Goal: Task Accomplishment & Management: Manage account settings

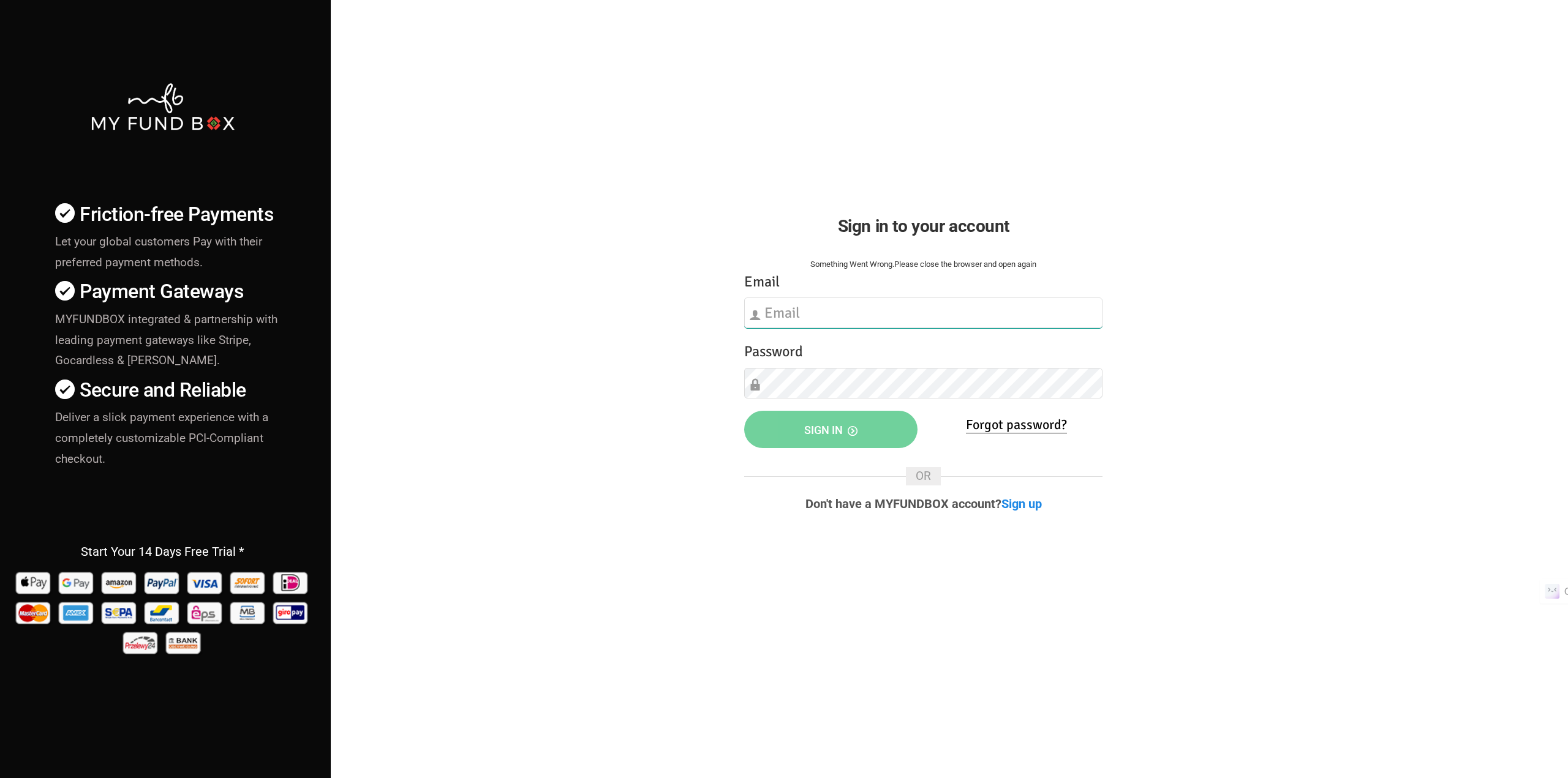
type input "[EMAIL_ADDRESS][DOMAIN_NAME]"
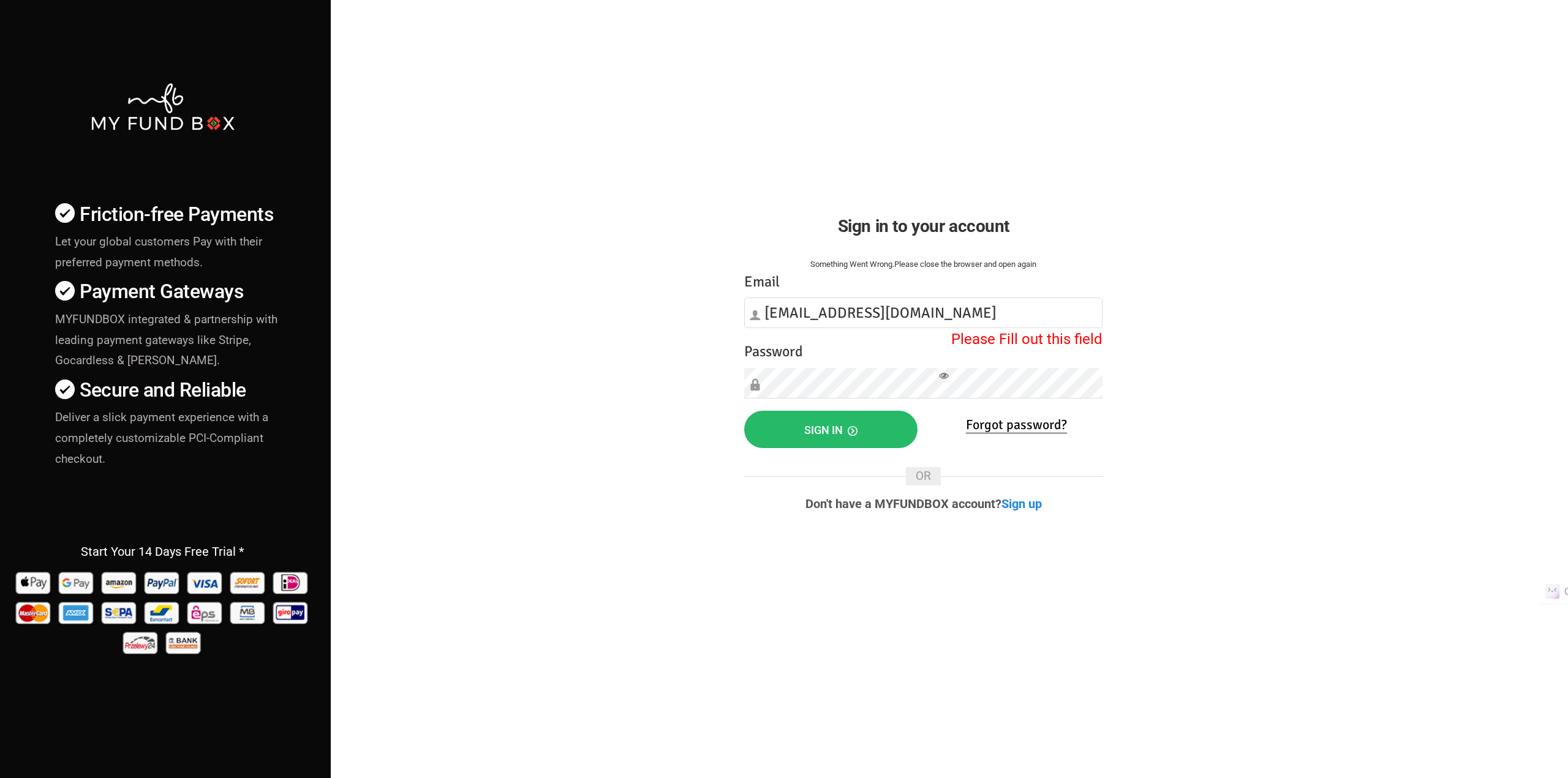
click at [622, 451] on div "Friction-free Payments Let your global customers Pay with their preferred payme…" at bounding box center [784, 428] width 1580 height 857
click at [776, 431] on button "Sign in" at bounding box center [831, 429] width 173 height 37
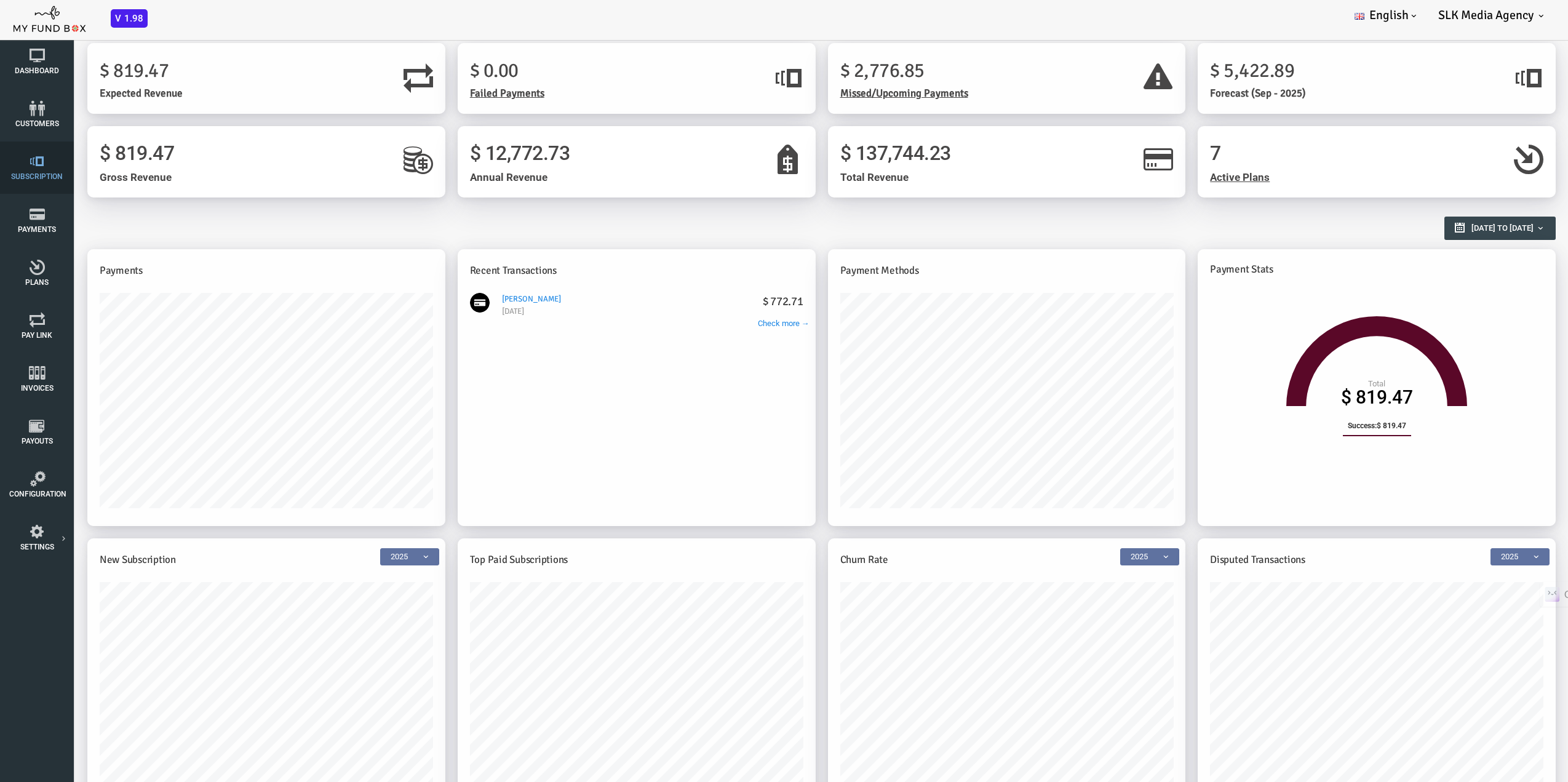
click at [36, 168] on icon at bounding box center [37, 161] width 55 height 15
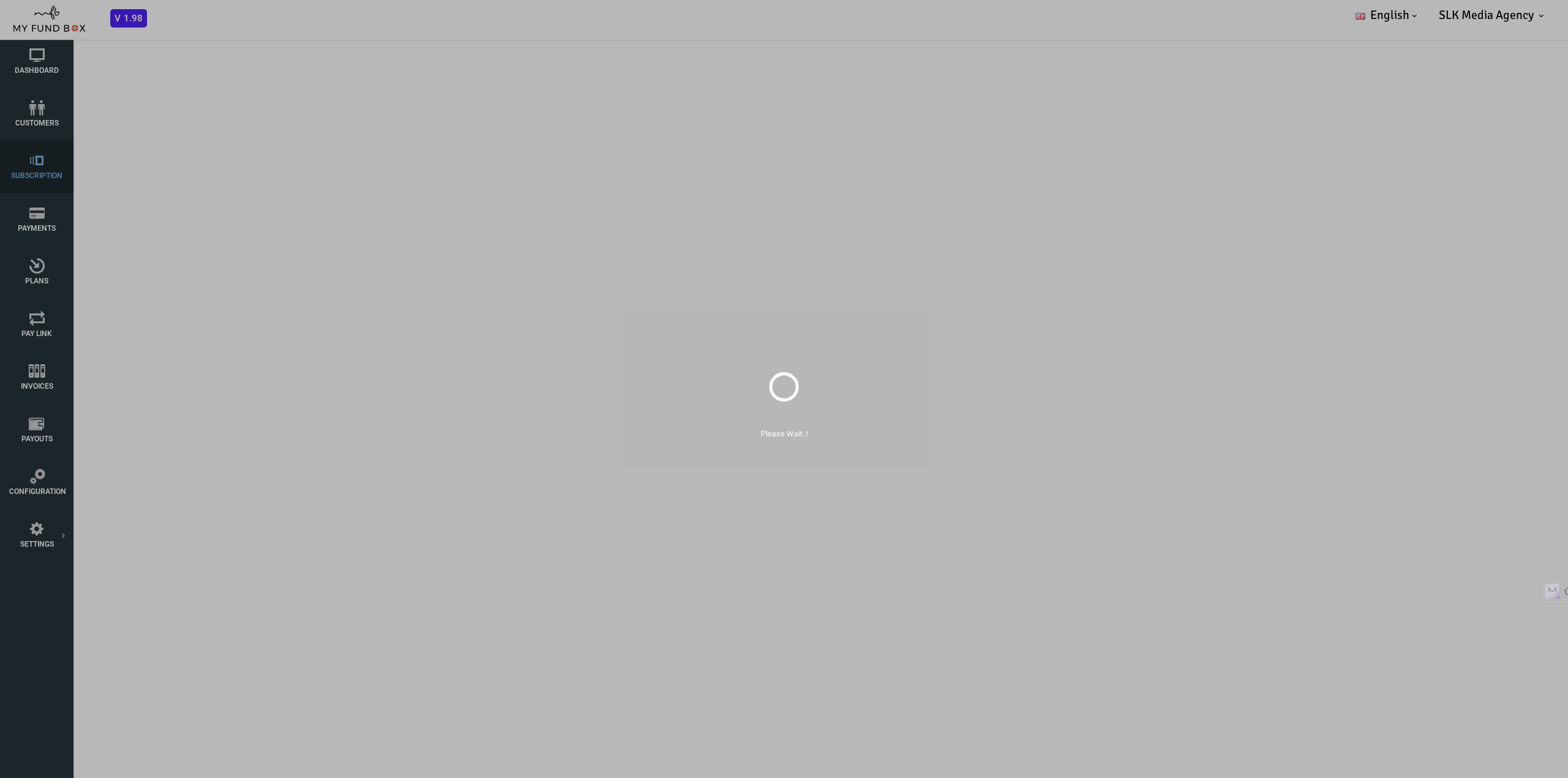
select select "100"
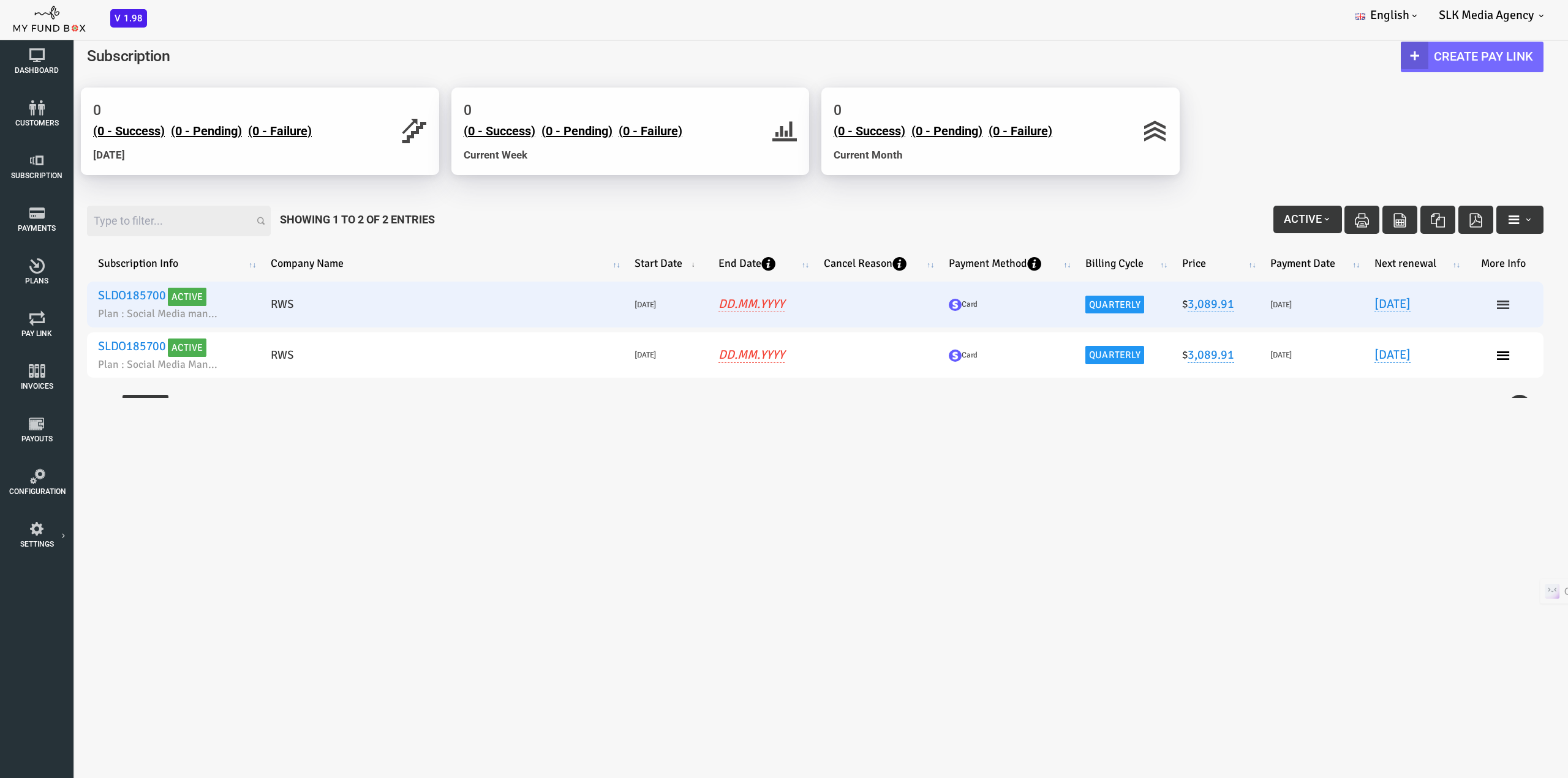
click at [1434, 302] on icon at bounding box center [1441, 305] width 14 height 14
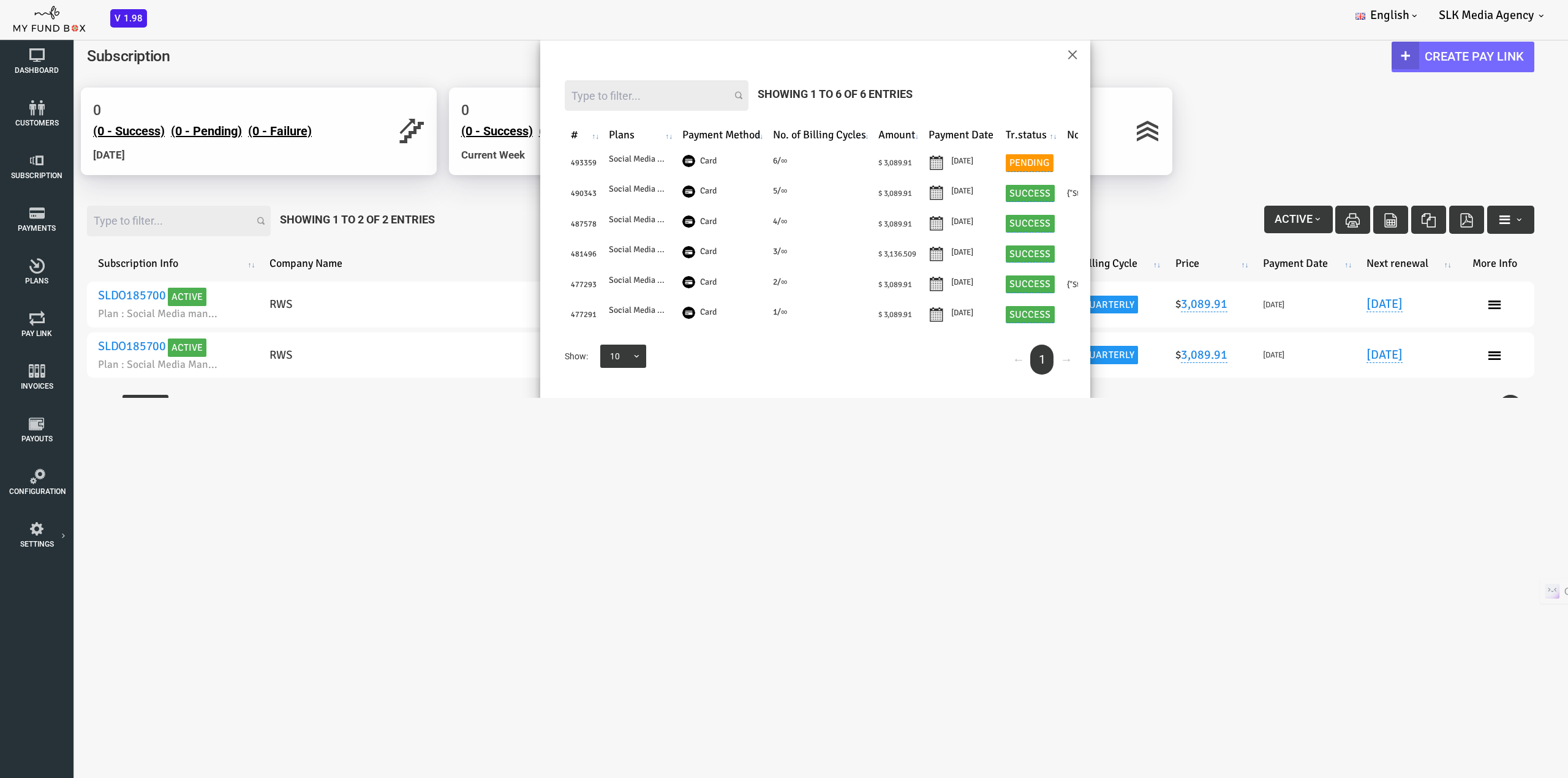
click at [1125, 496] on body "Subscriber not found Beneficiary Not Found Partner Not Found!!!! Please Fill ou…" at bounding box center [784, 389] width 1568 height 778
click at [86, 290] on div "× Filter: Showing 1 to 6 of 6 Entries # Plans Payment Method No. of Billing Cyc…" at bounding box center [753, 208] width 1506 height 381
click at [1005, 56] on div "Filter: Showing 1 to 6 of 6 Entries # Plans Payment Method No. of Billing Cycle…" at bounding box center [752, 227] width 550 height 343
click at [1105, 46] on div "× Filter: Showing 1 to 6 of 6 Entries # Plans Payment Method No. of Billing Cyc…" at bounding box center [753, 208] width 1506 height 381
click at [1005, 54] on div "× Filter: Showing 1 to 6 of 6 Entries # Plans Payment Method No. of Billing Cyc…" at bounding box center [752, 218] width 550 height 362
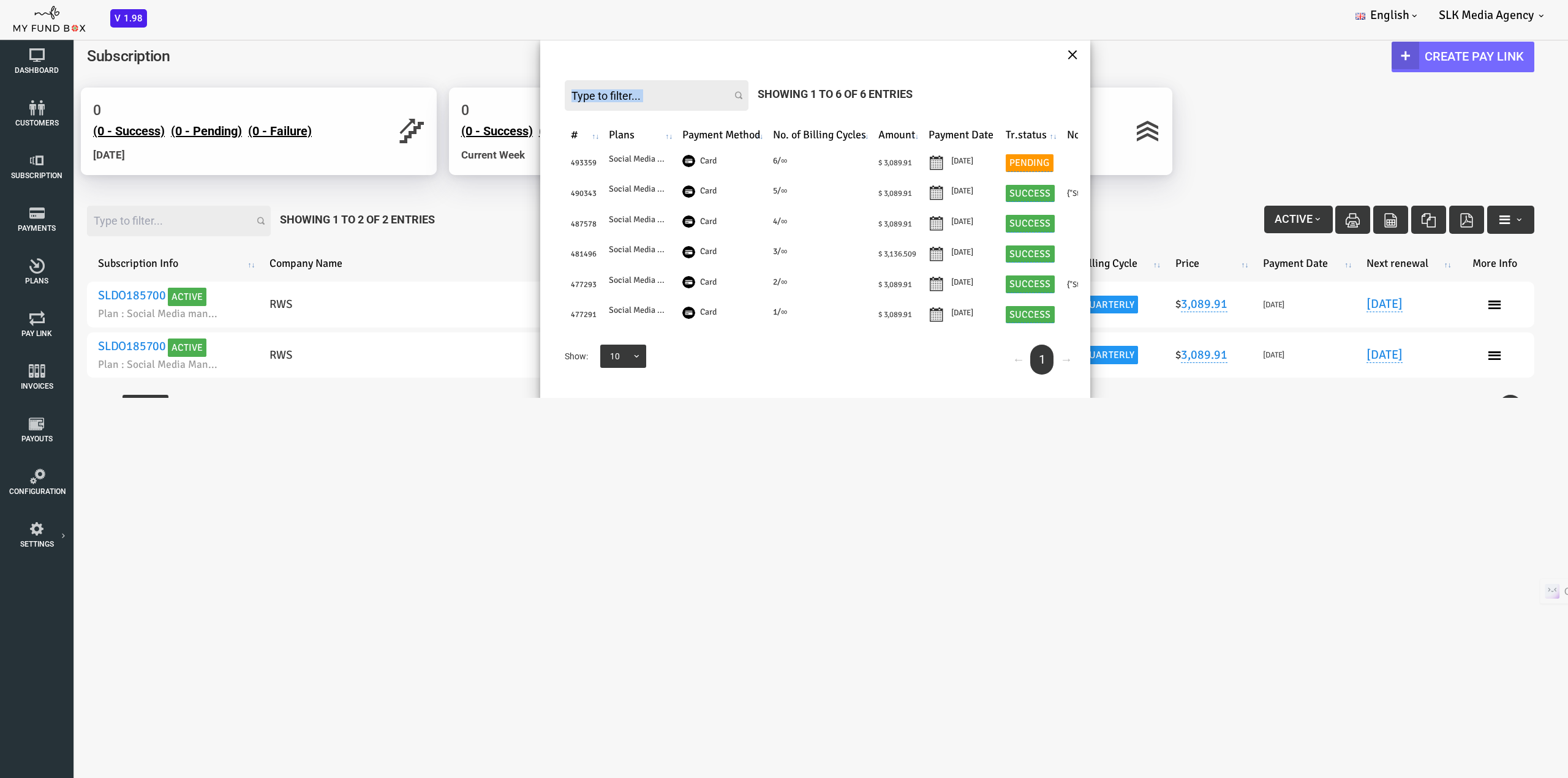
click at [1005, 53] on button "×" at bounding box center [1010, 54] width 11 height 22
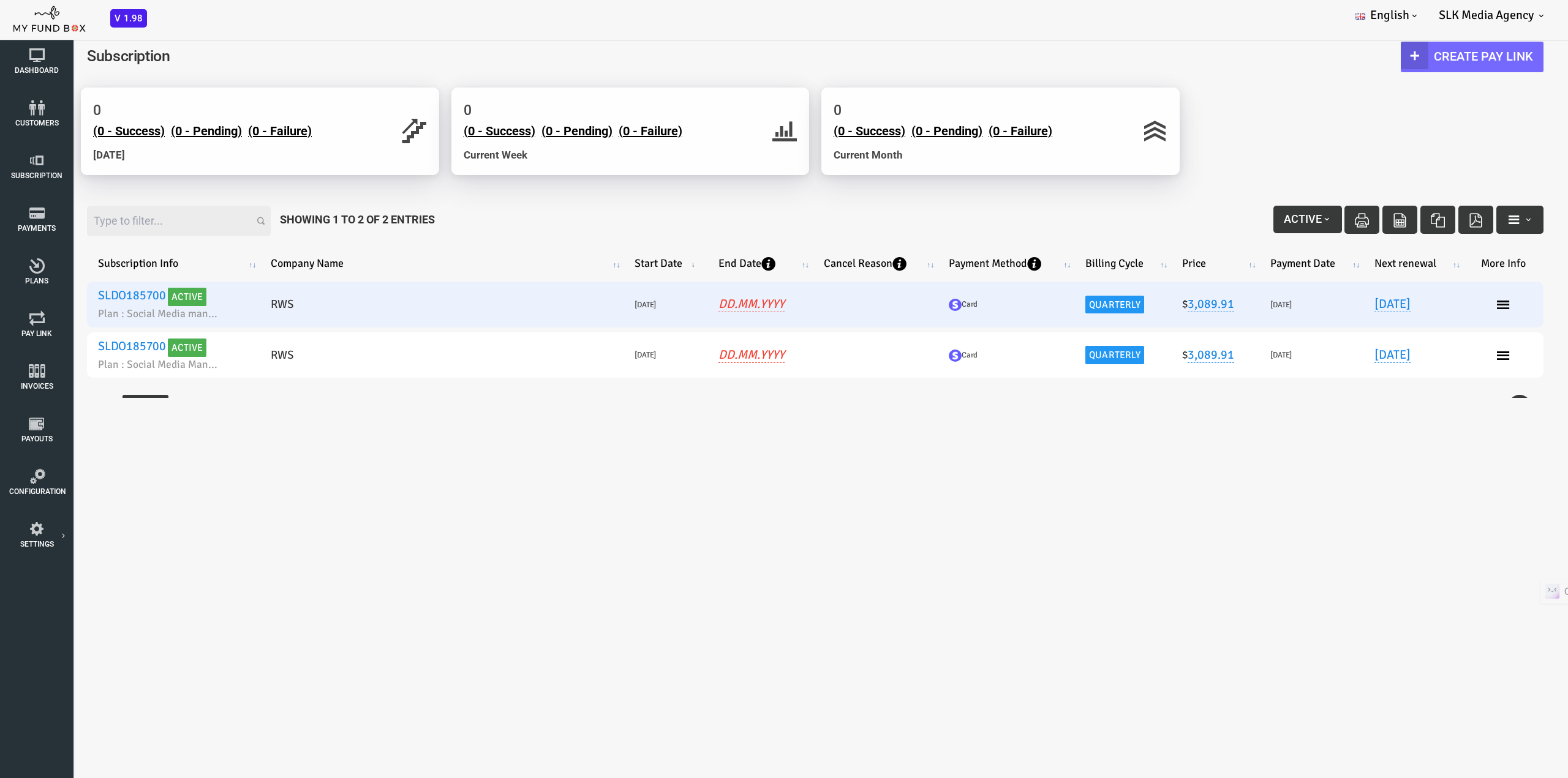
click at [77, 292] on link "SLDO185700" at bounding box center [69, 295] width 68 height 15
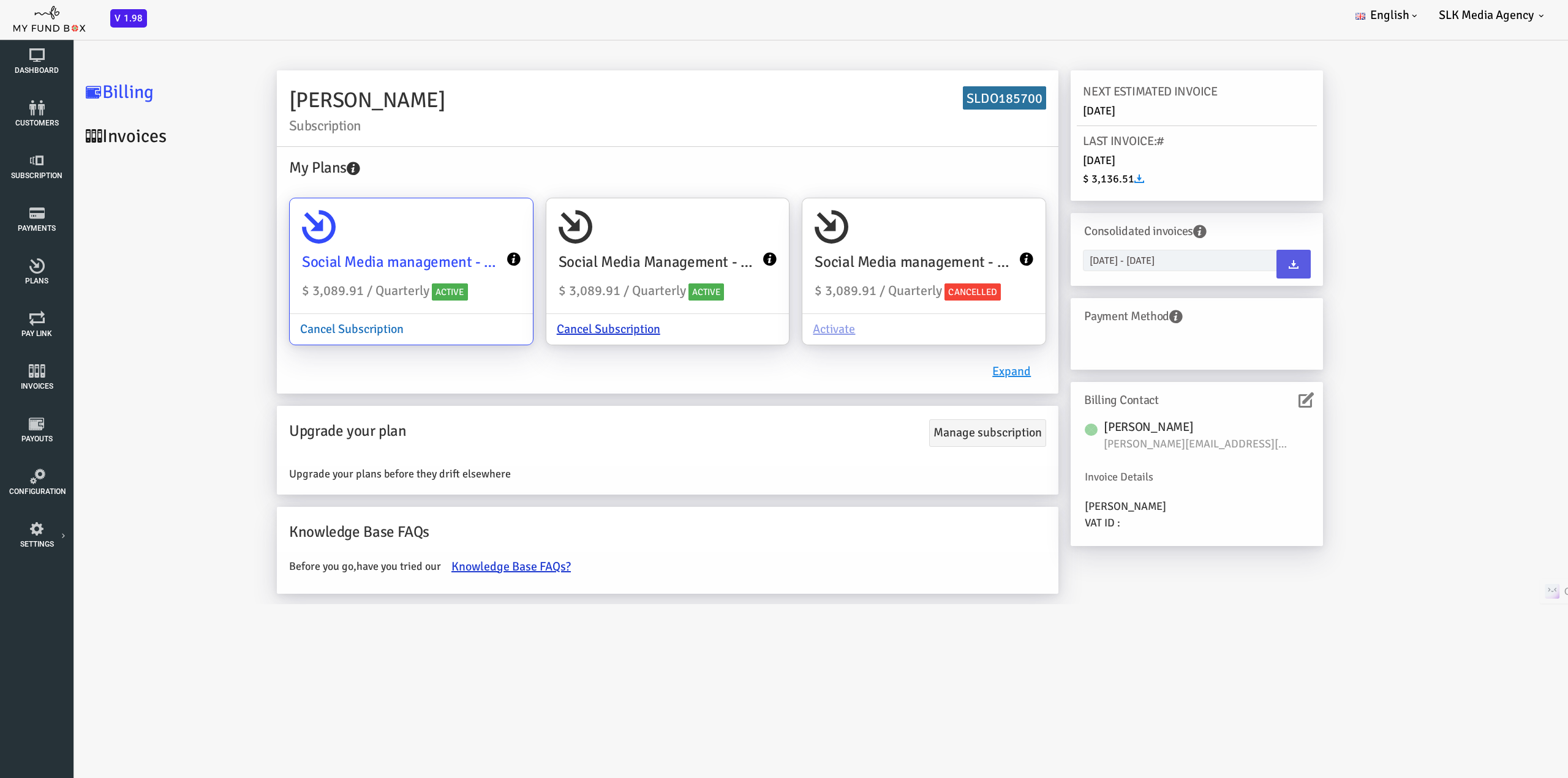
click at [304, 330] on link "Cancel Subscription" at bounding box center [289, 330] width 124 height 30
click at [443, 228] on input "Social Media management - RWS Legal Solutions (inc. 2.9% stripe processing fee)…" at bounding box center [455, 216] width 24 height 24
radio input "true"
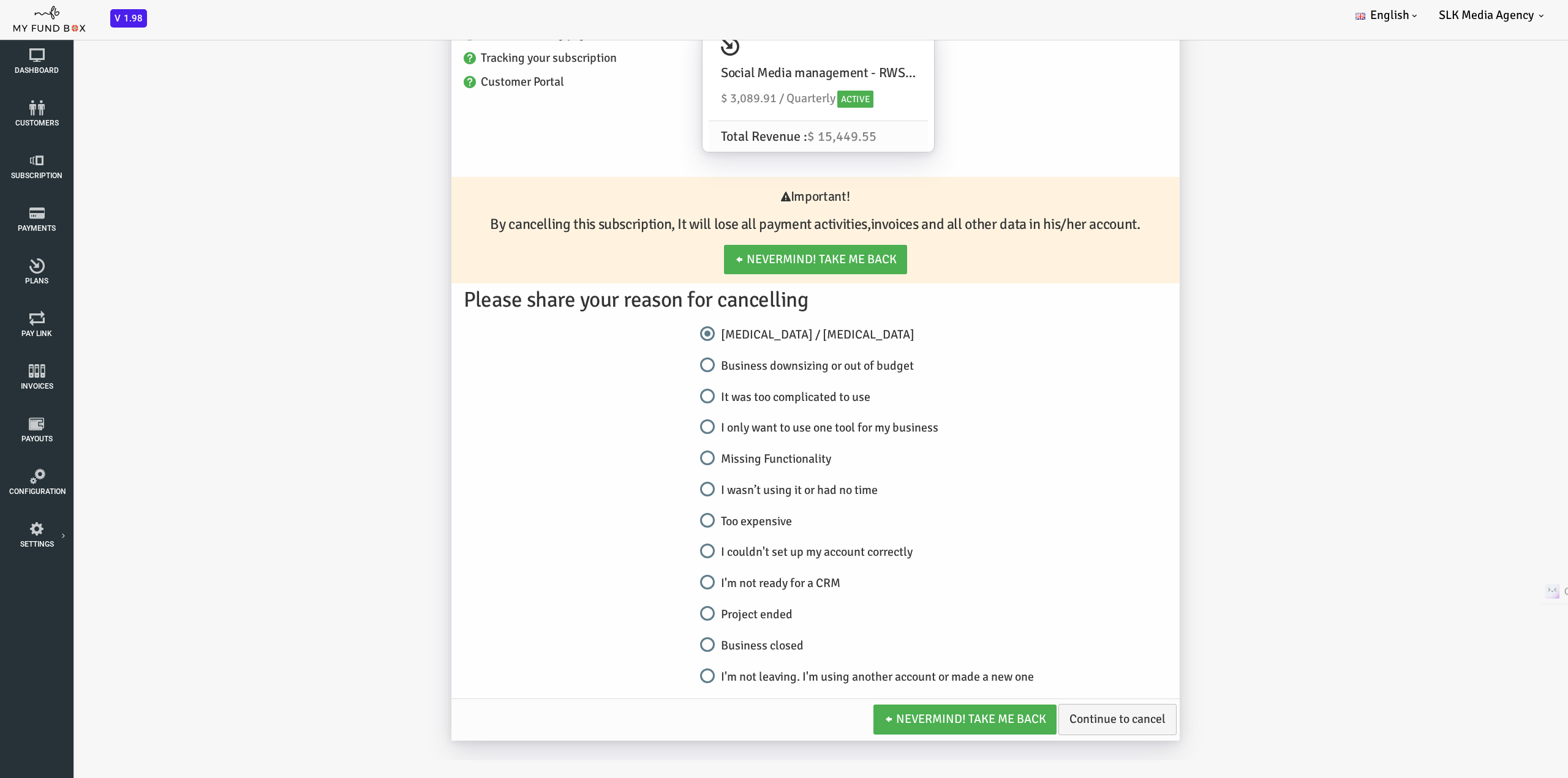
scroll to position [203, 0]
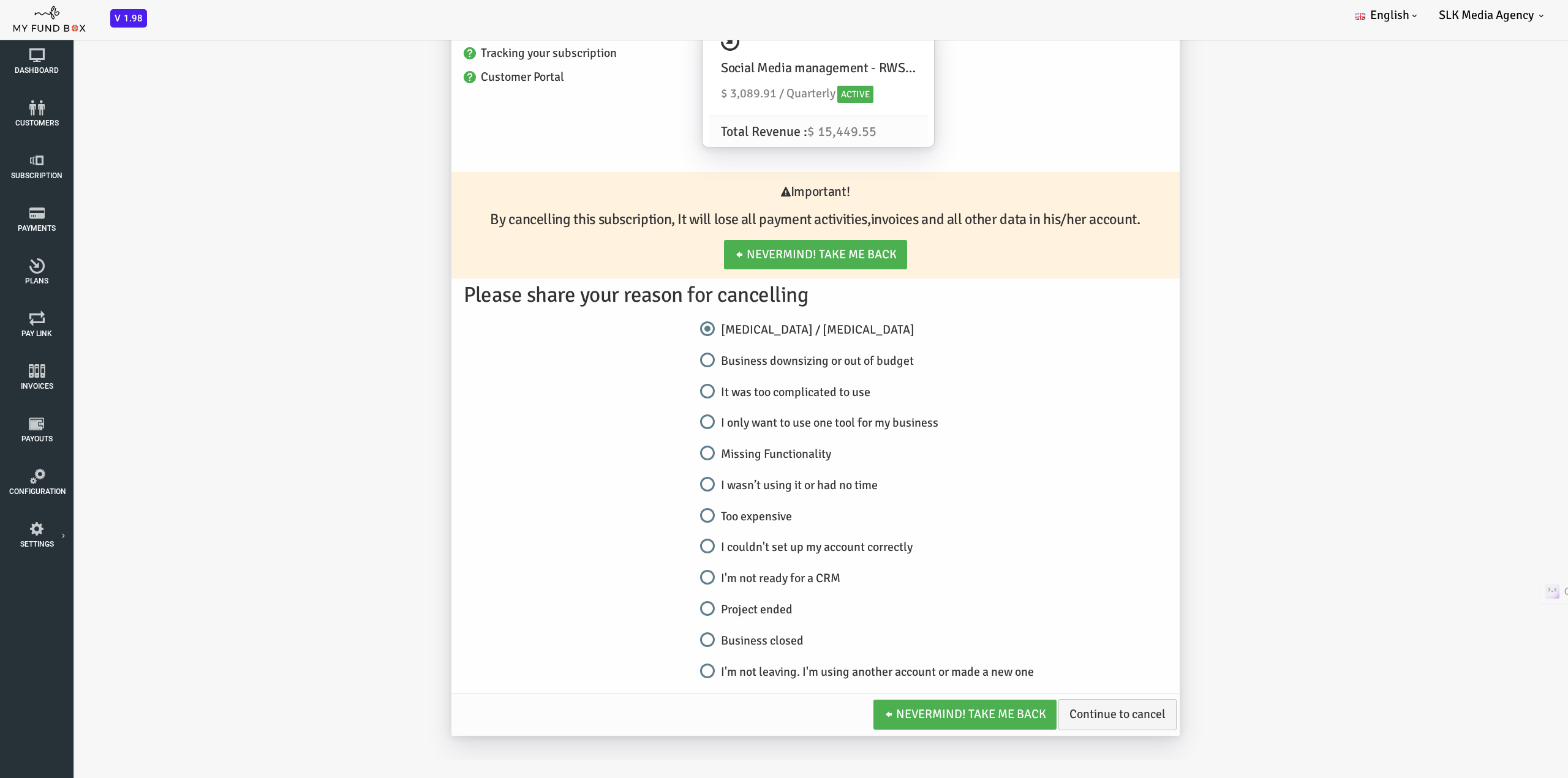
click at [638, 363] on input "Business downsizing or out of budget" at bounding box center [646, 360] width 14 height 14
radio input "true"
click at [1018, 716] on link "Continue to cancel" at bounding box center [1055, 715] width 118 height 31
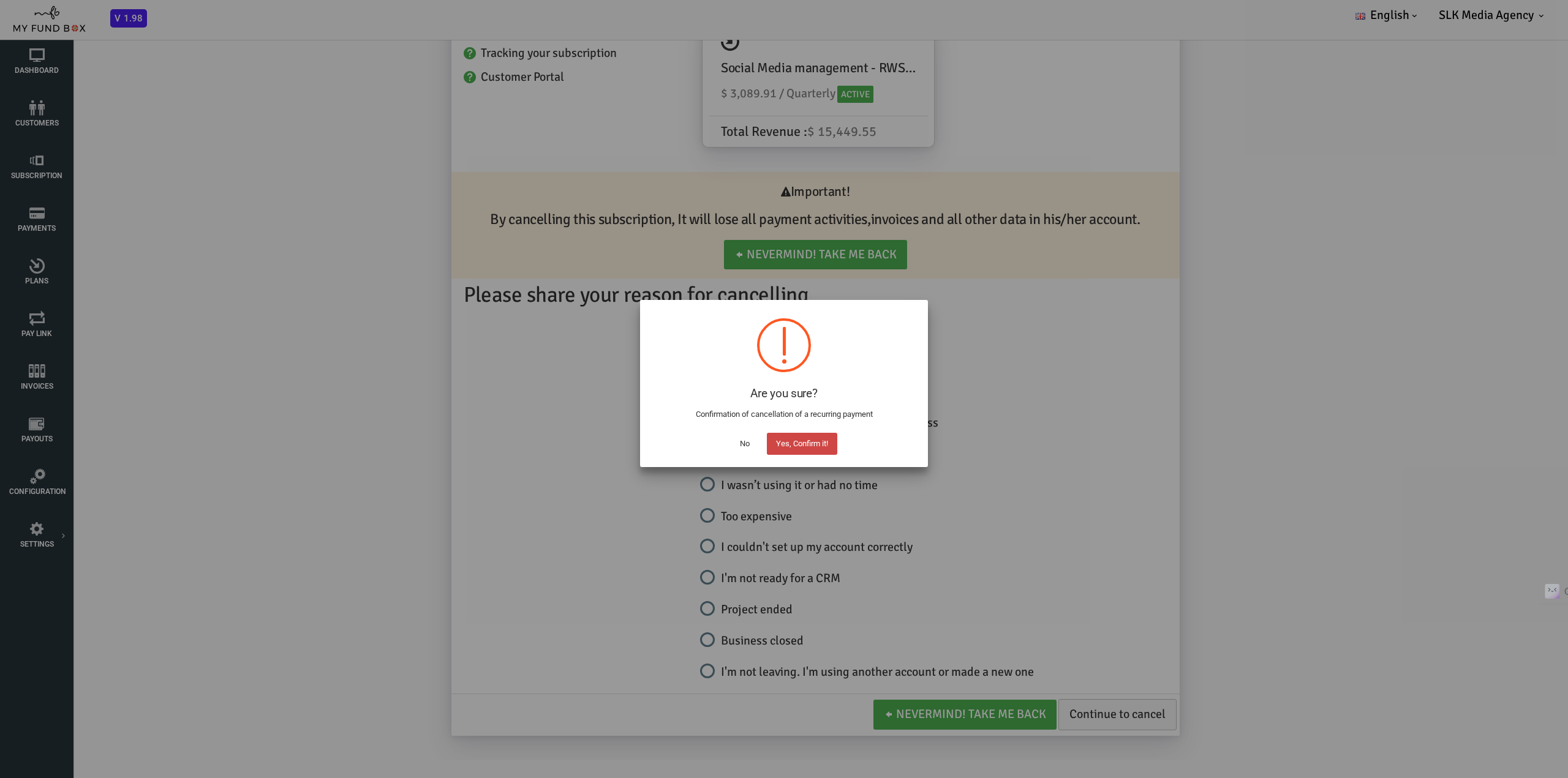
click at [794, 440] on button "Yes, Confirm it!" at bounding box center [802, 444] width 71 height 22
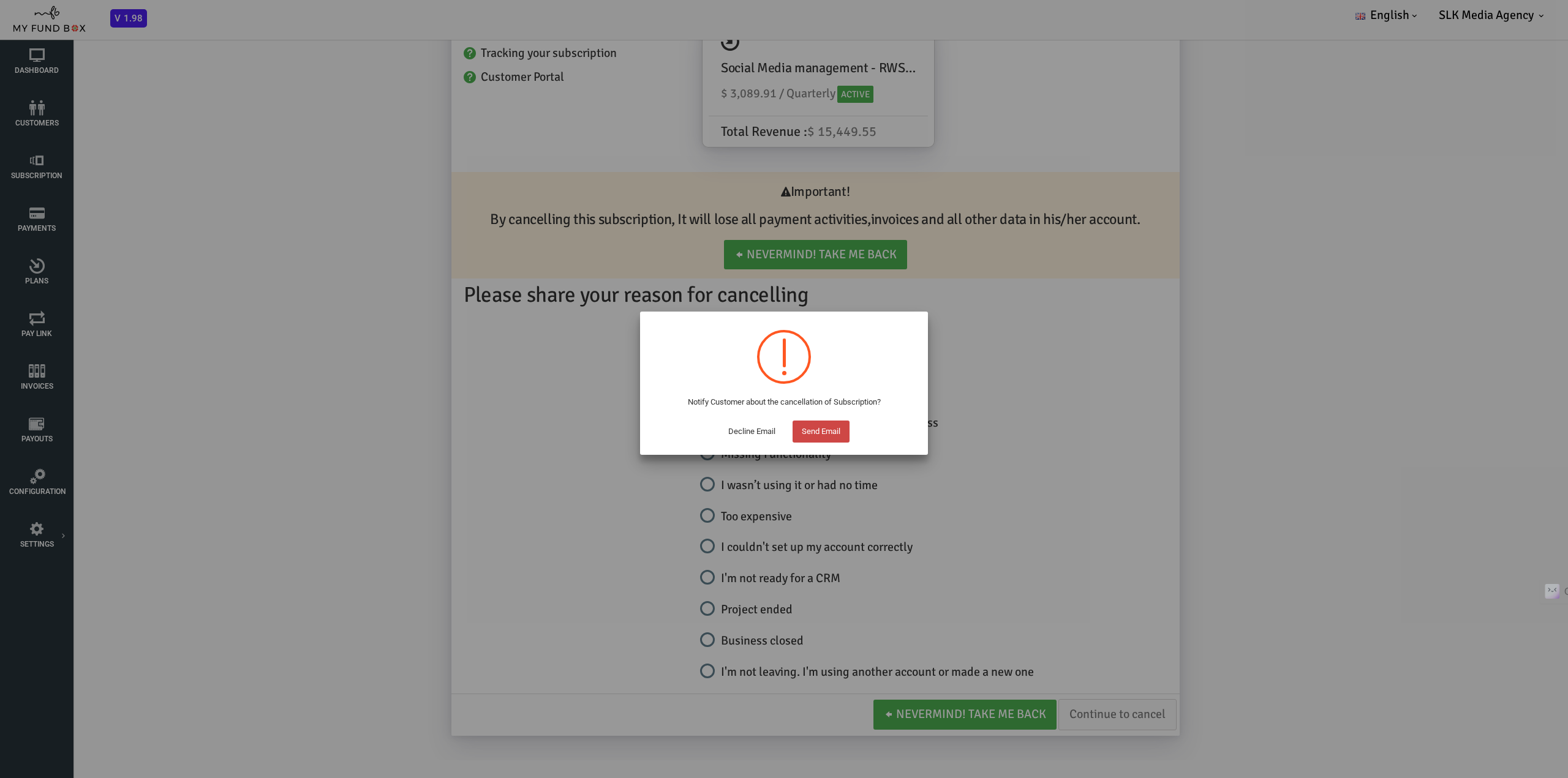
click at [818, 430] on button "Send Email" at bounding box center [821, 431] width 57 height 22
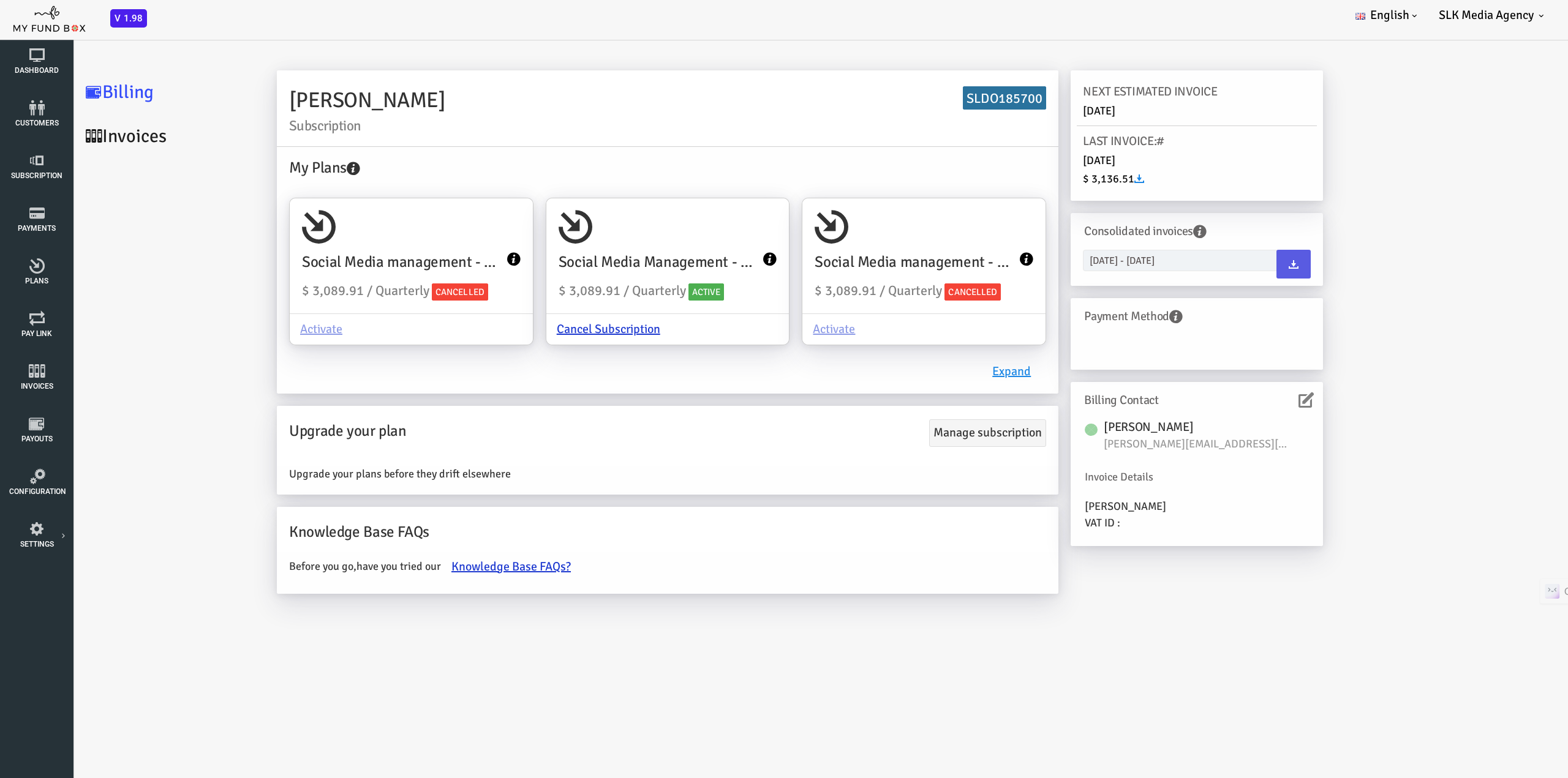
scroll to position [0, 0]
click at [558, 330] on link "Cancel Subscription" at bounding box center [546, 330] width 124 height 30
click at [699, 228] on input "Social Media Management - RWS Holdings Plc (inc. 2.9% stripe processing fee) $ …" at bounding box center [711, 216] width 24 height 24
radio input "true"
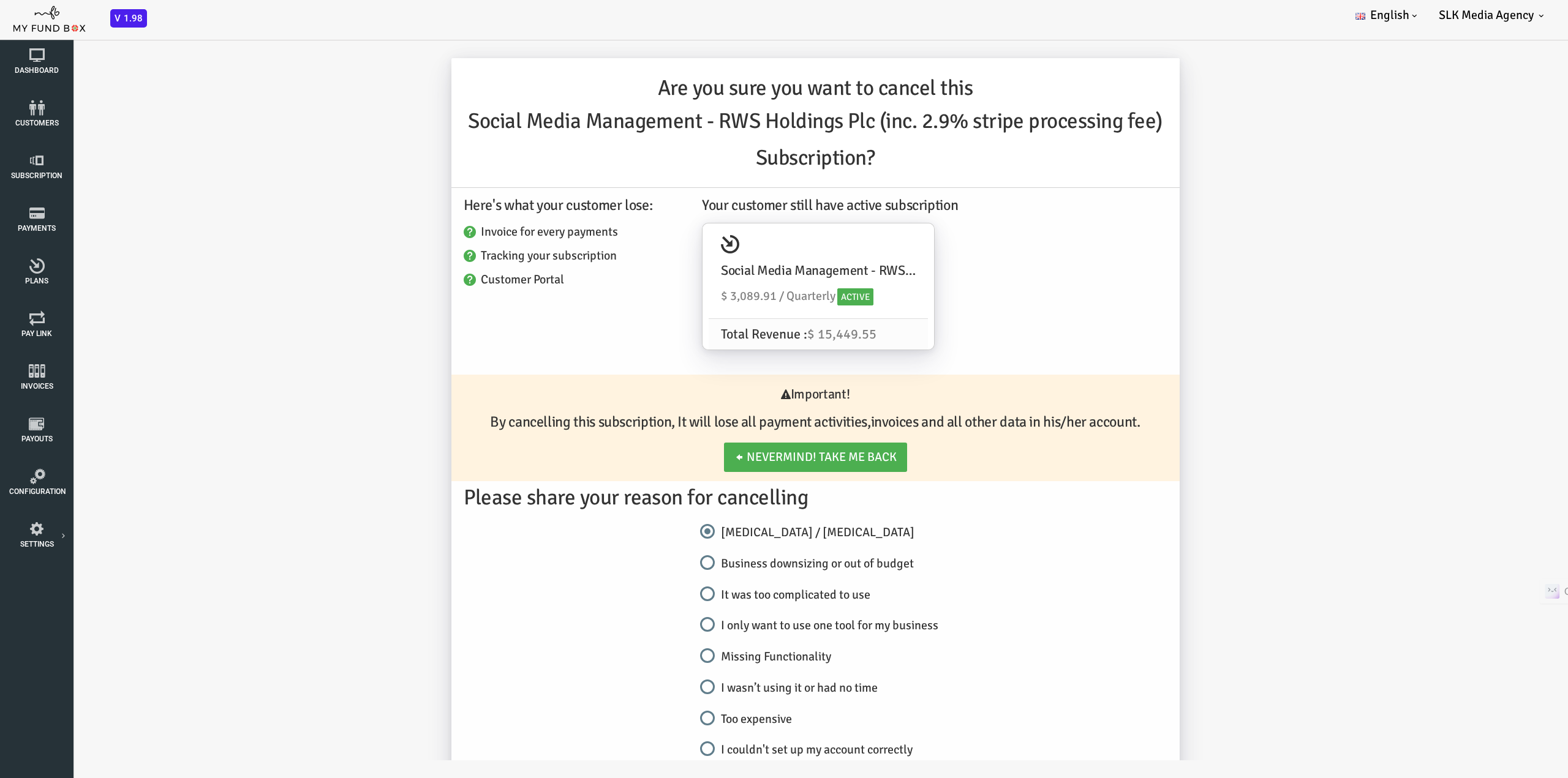
click at [646, 561] on input "Business downsizing or out of budget" at bounding box center [646, 563] width 14 height 14
radio input "true"
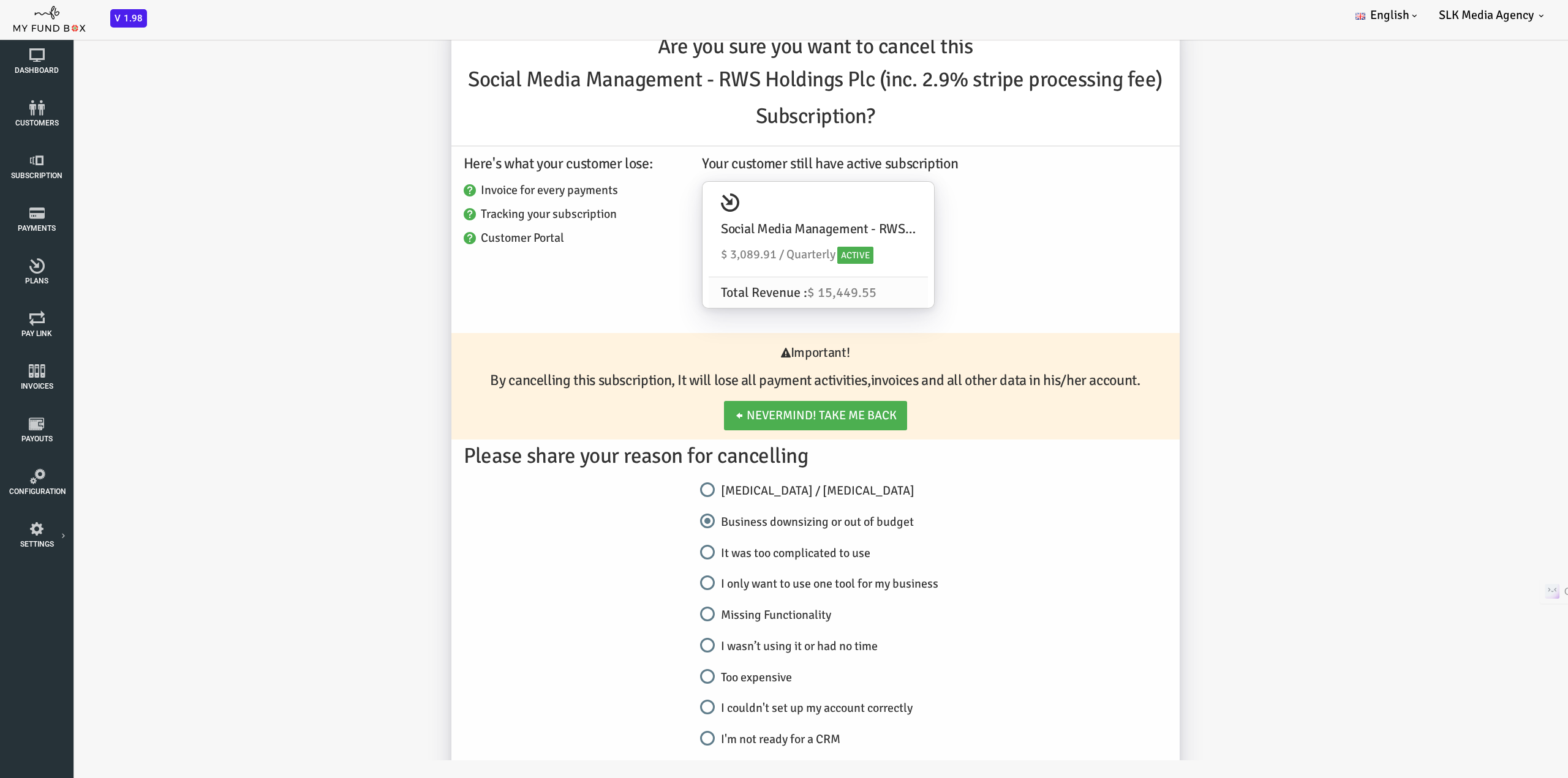
scroll to position [203, 0]
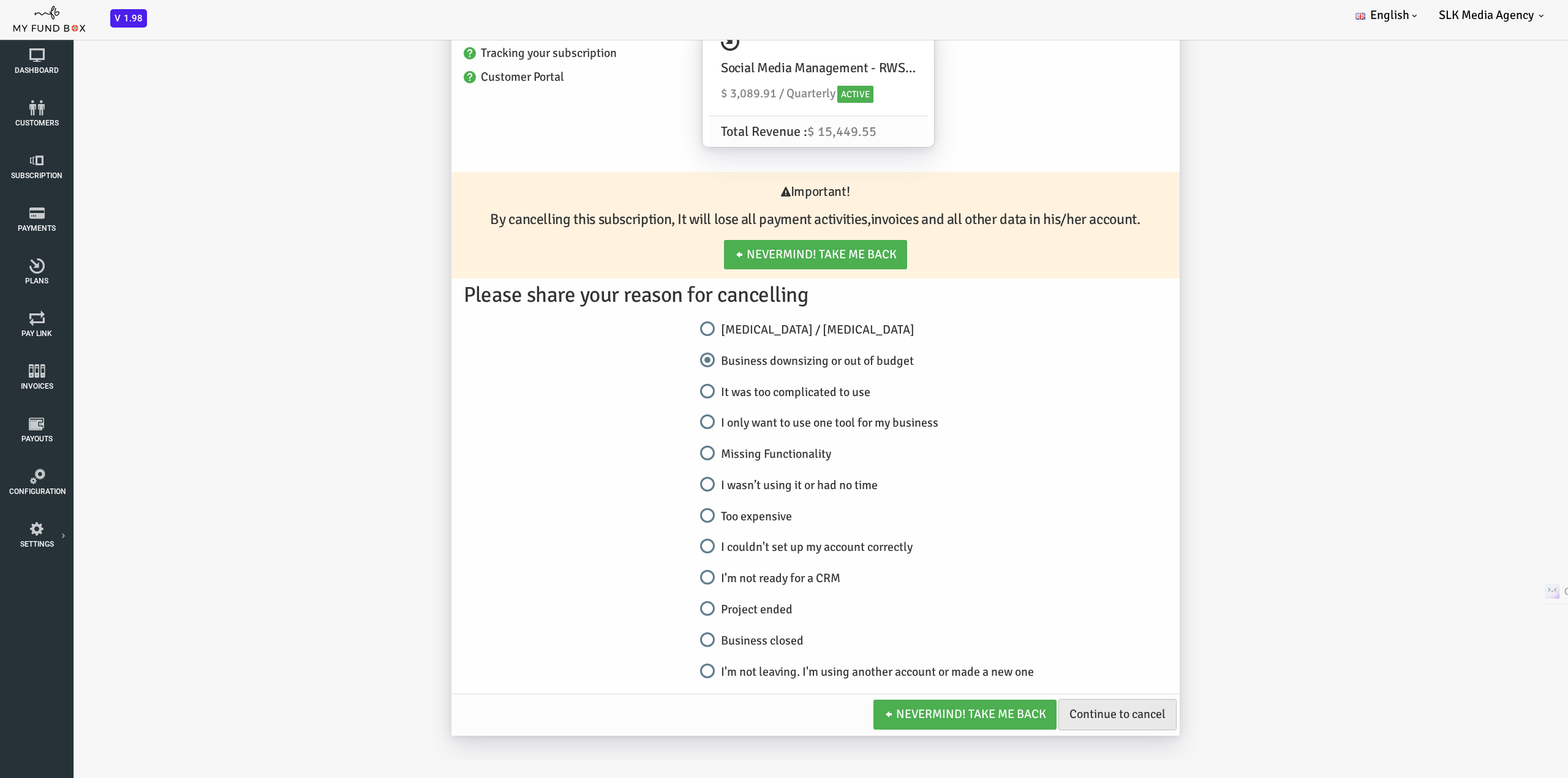
click at [1051, 711] on link "Continue to cancel" at bounding box center [1055, 715] width 118 height 31
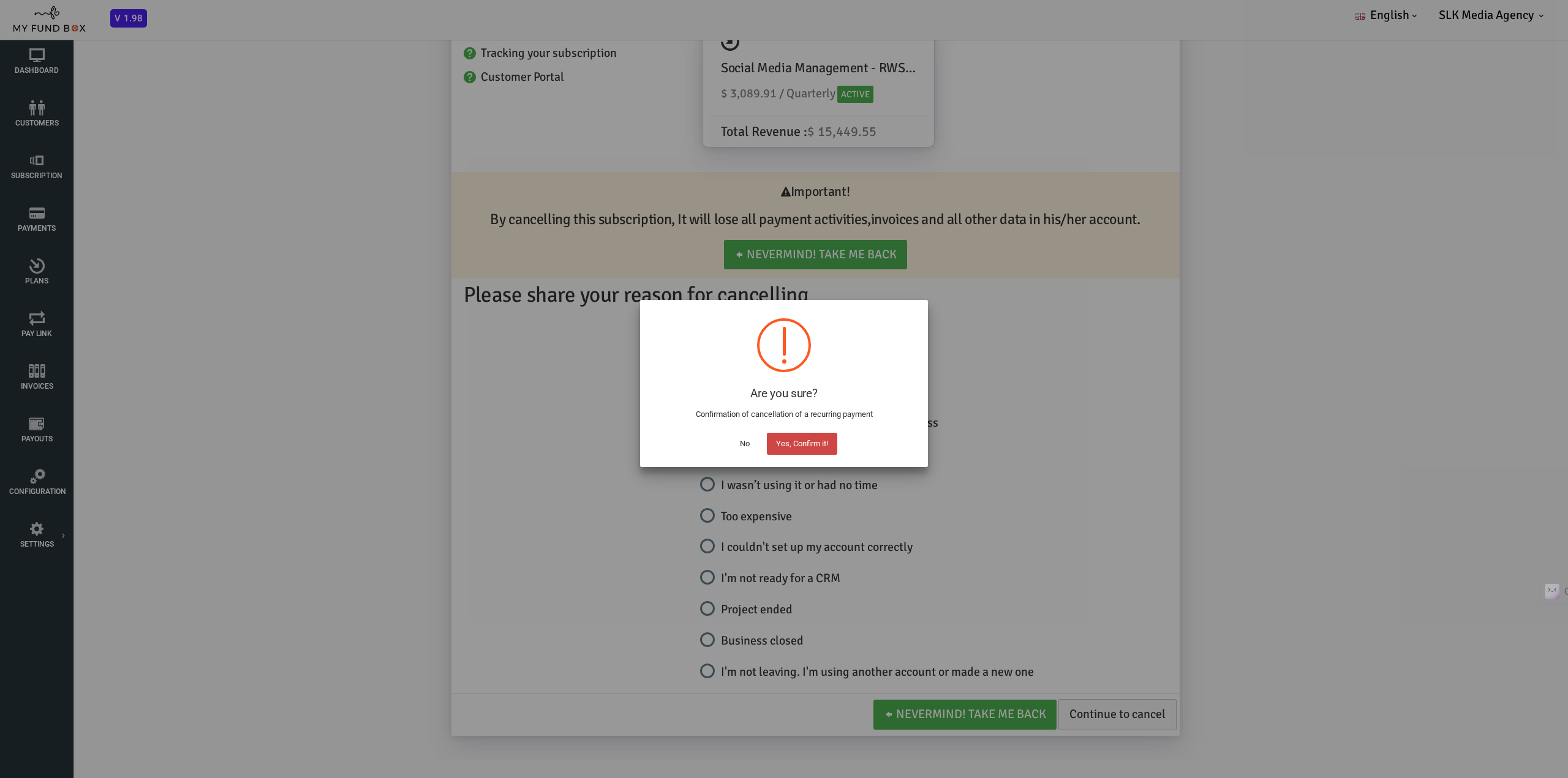
click at [816, 437] on button "Yes, Confirm it!" at bounding box center [802, 444] width 71 height 22
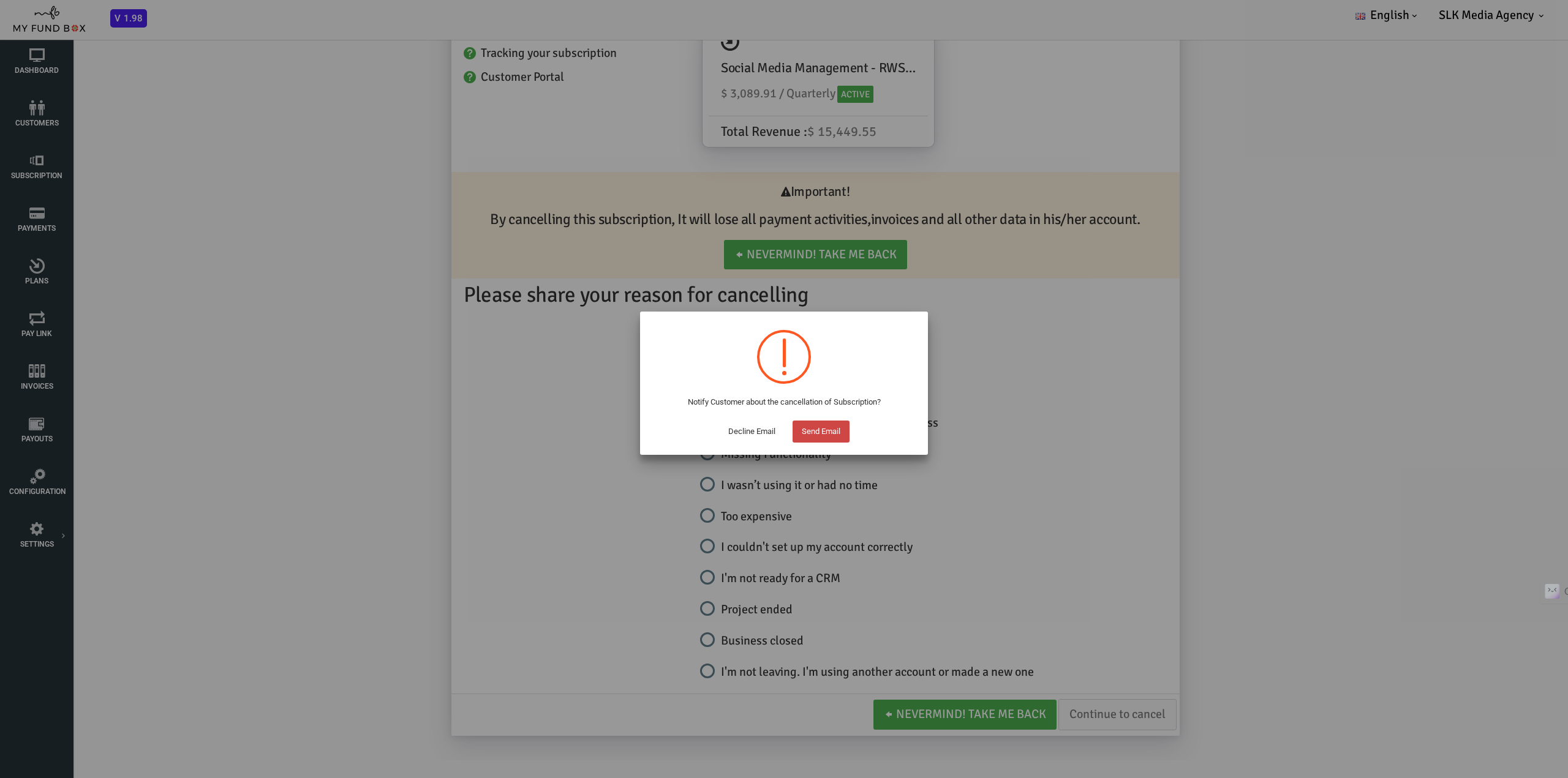
click at [817, 435] on button "Send Email" at bounding box center [821, 431] width 57 height 22
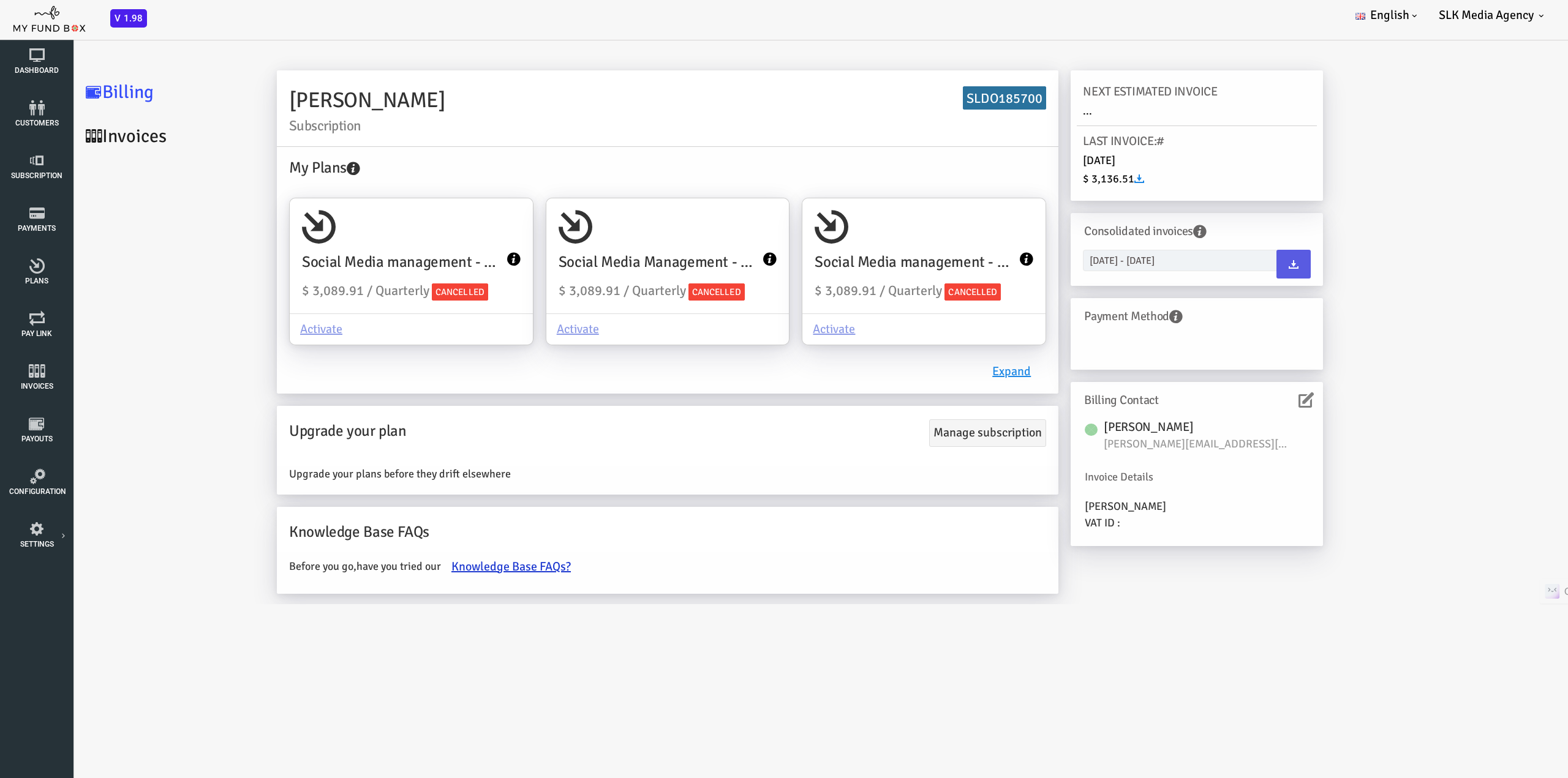
scroll to position [0, 0]
click at [35, 165] on icon at bounding box center [37, 160] width 55 height 15
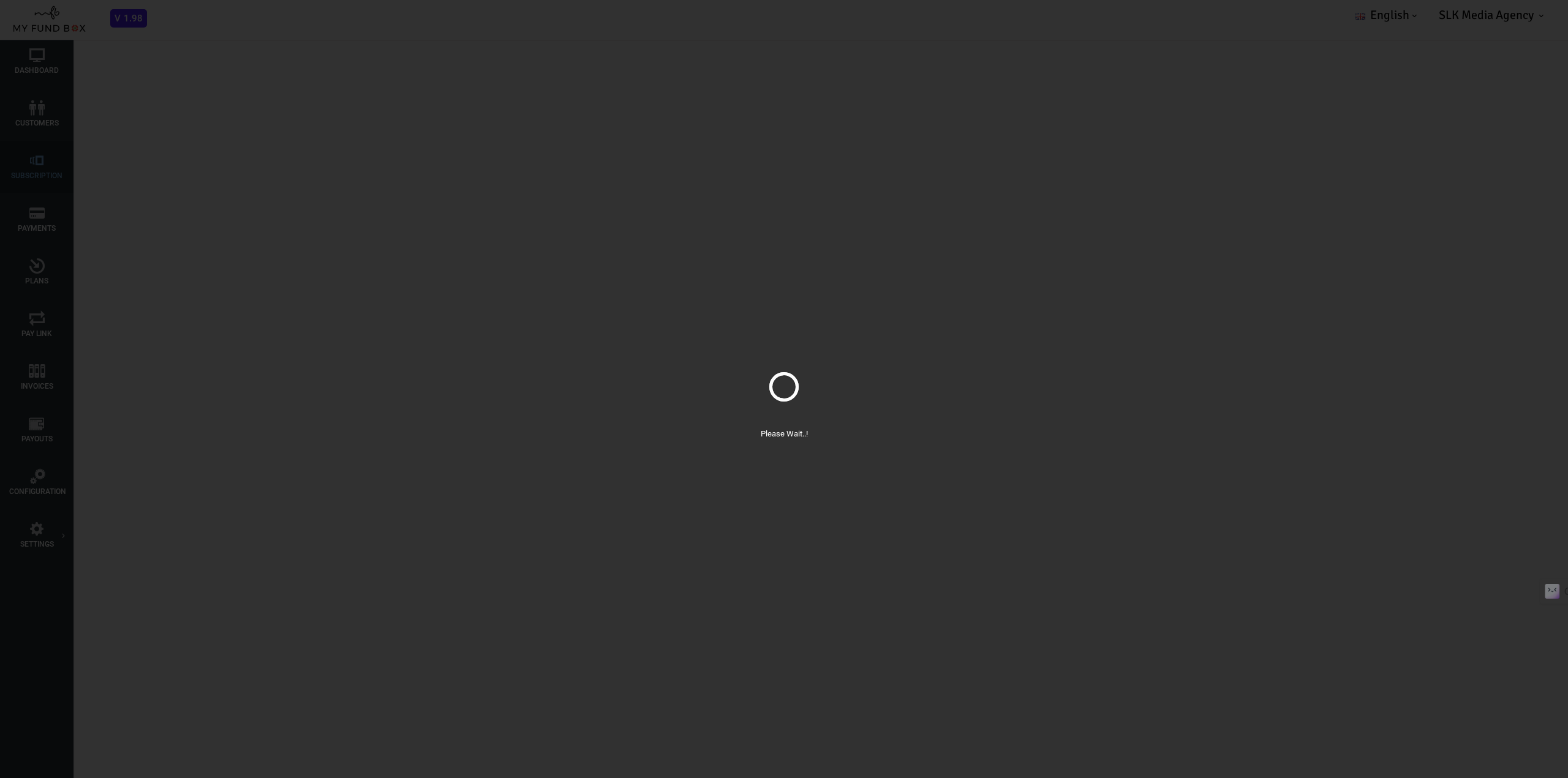
select select "100"
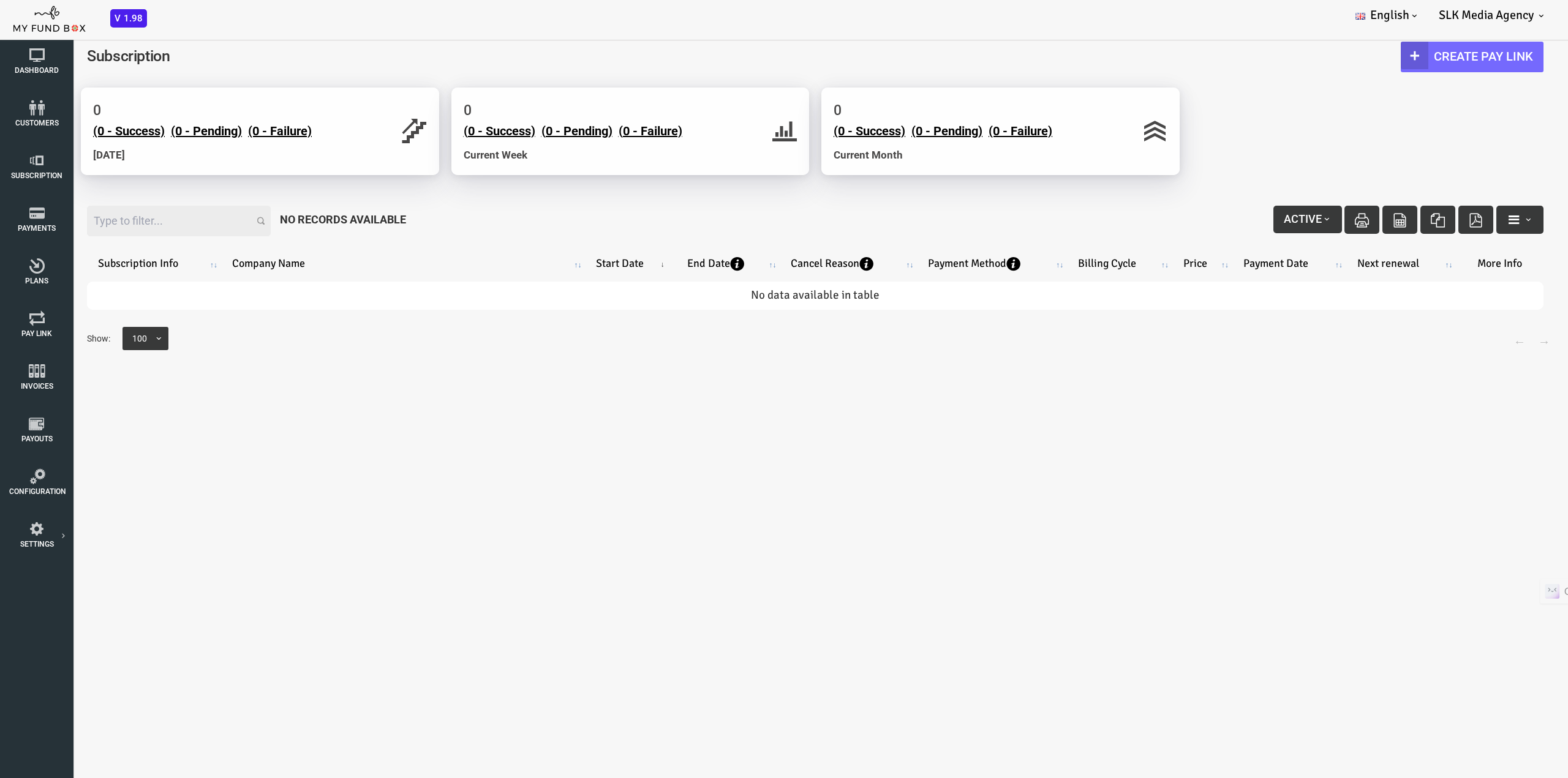
click at [521, 411] on body "Subscriber not found Beneficiary Not Found Partner Not Found!!!! Please Fill ou…" at bounding box center [784, 389] width 1568 height 778
